Goal: Find contact information: Find contact information

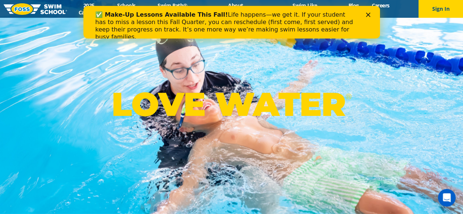
click at [369, 13] on icon "Close" at bounding box center [368, 15] width 4 height 4
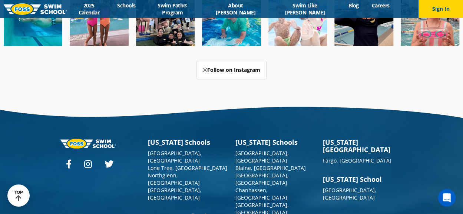
scroll to position [1867, 0]
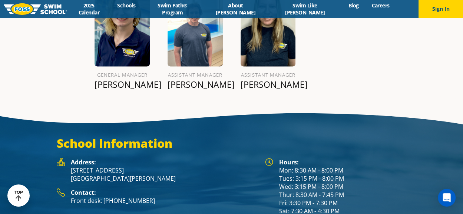
scroll to position [964, 0]
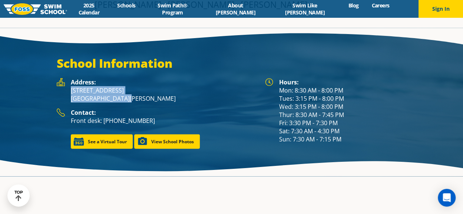
drag, startPoint x: 72, startPoint y: 81, endPoint x: 124, endPoint y: 89, distance: 52.5
click at [124, 89] on p "[STREET_ADDRESS][PERSON_NAME]" at bounding box center [164, 94] width 187 height 16
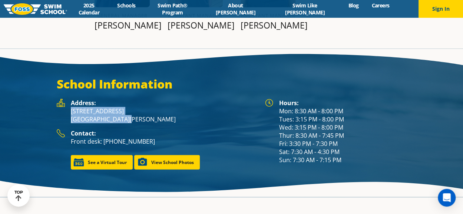
scroll to position [975, 0]
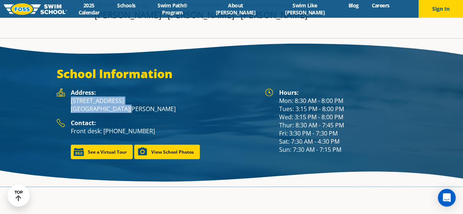
copy p "[STREET_ADDRESS][PERSON_NAME]"
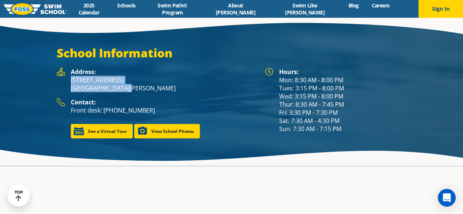
scroll to position [964, 0]
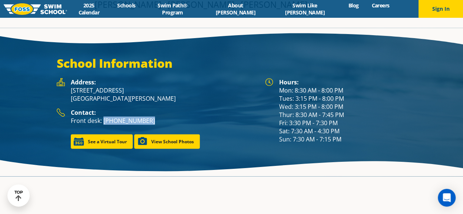
drag, startPoint x: 152, startPoint y: 111, endPoint x: 103, endPoint y: 112, distance: 49.4
click at [103, 117] on p "Front desk: [PHONE_NUMBER]" at bounding box center [164, 121] width 187 height 8
copy p "[PHONE_NUMBER]"
